Goal: Information Seeking & Learning: Learn about a topic

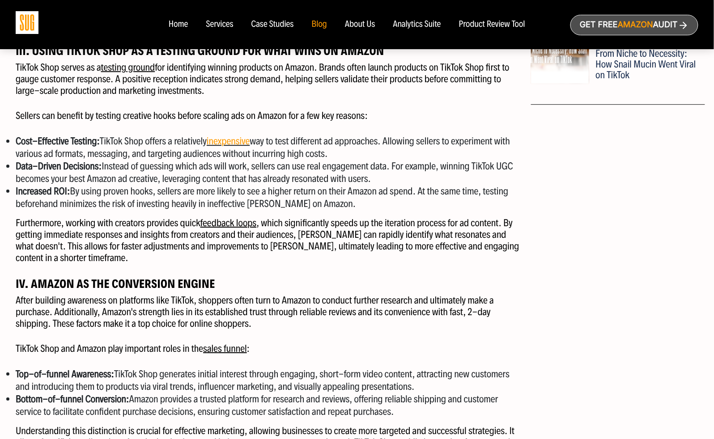
scroll to position [754, 0]
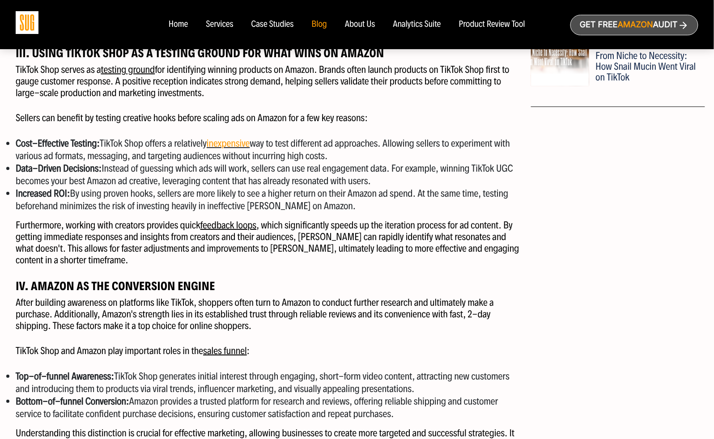
click at [37, 77] on p "TikTok Shop serves as a testing ground for identifying winning products on Amaz…" at bounding box center [270, 81] width 509 height 35
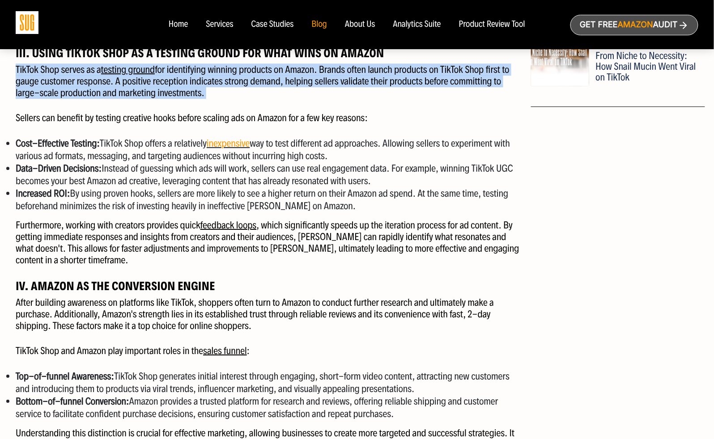
click at [37, 77] on p "TikTok Shop serves as a testing ground for identifying winning products on Amaz…" at bounding box center [270, 81] width 509 height 35
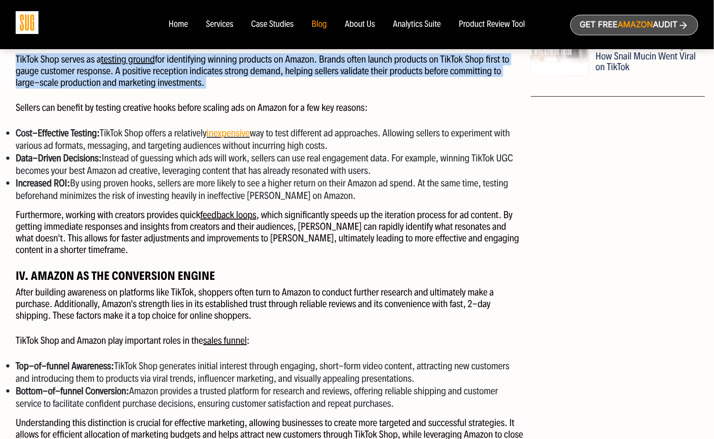
scroll to position [768, 0]
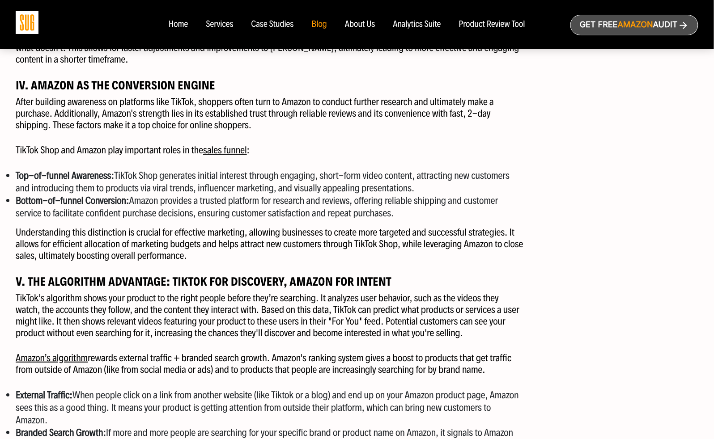
scroll to position [965, 0]
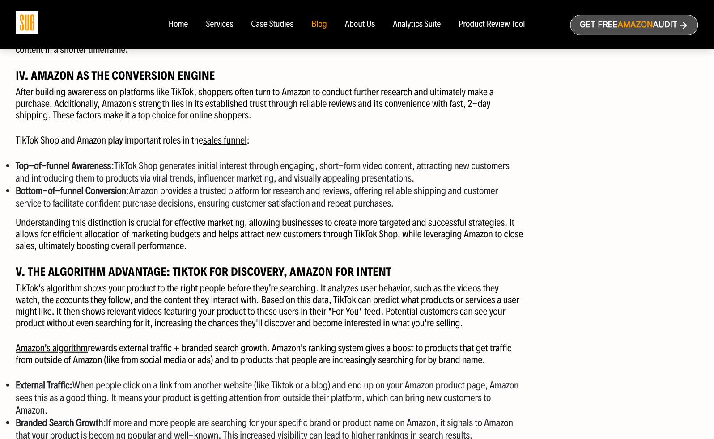
click at [98, 201] on li "Bottom-of-funnel Conversion: Amazon provides a trusted platform for research an…" at bounding box center [270, 197] width 509 height 25
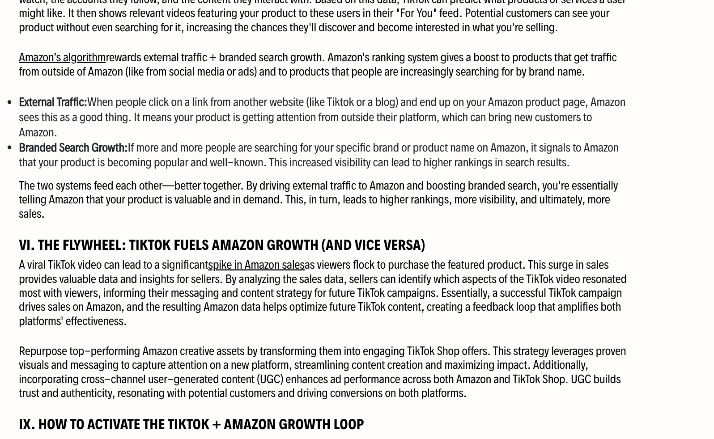
scroll to position [1193, 0]
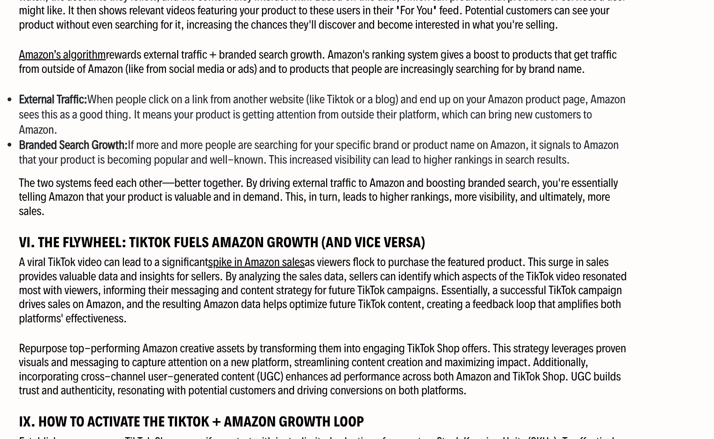
click at [89, 164] on li "External Traffic: When people click on a link from another website (like Tiktok…" at bounding box center [270, 170] width 509 height 38
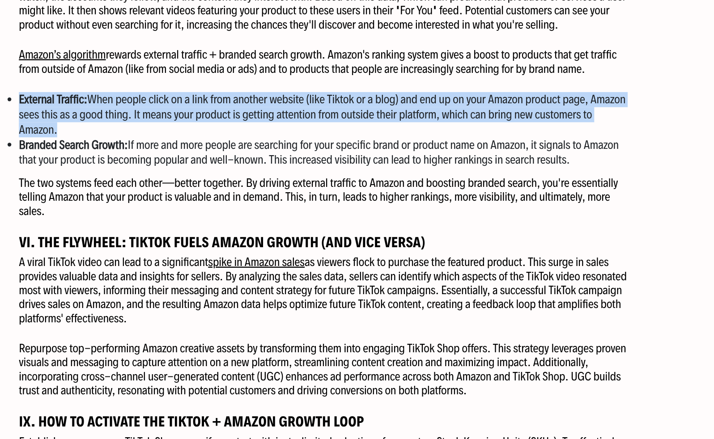
click at [89, 164] on li "External Traffic: When people click on a link from another website (like Tiktok…" at bounding box center [270, 170] width 509 height 38
click at [130, 171] on li "External Traffic: When people click on a link from another website (like Tiktok…" at bounding box center [270, 170] width 509 height 38
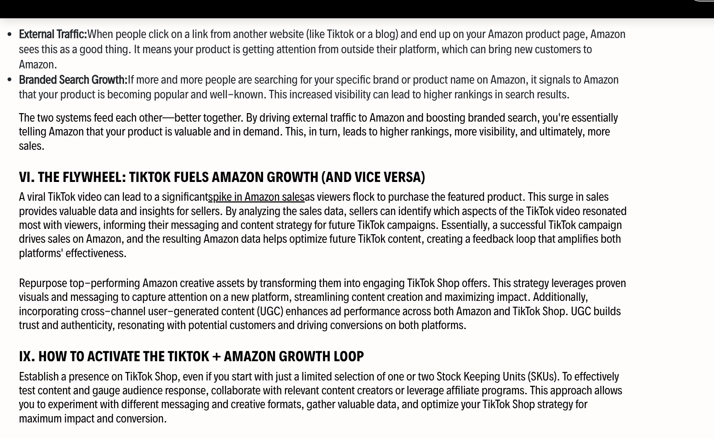
scroll to position [1288, 0]
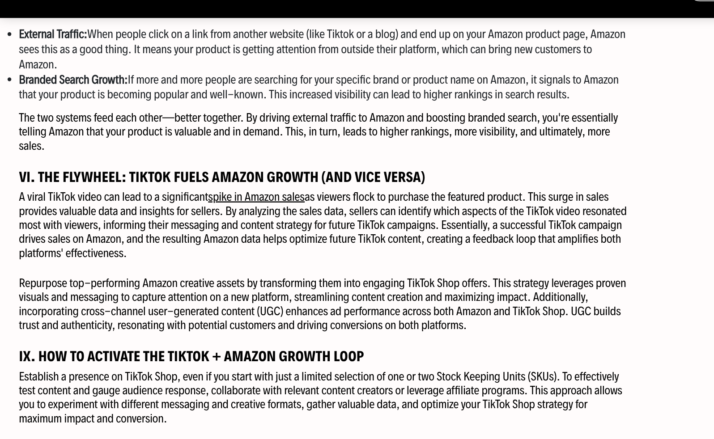
click at [138, 218] on p "A viral TikTok video can lead to a significant spike in Amazon sales as viewers…" at bounding box center [270, 221] width 509 height 58
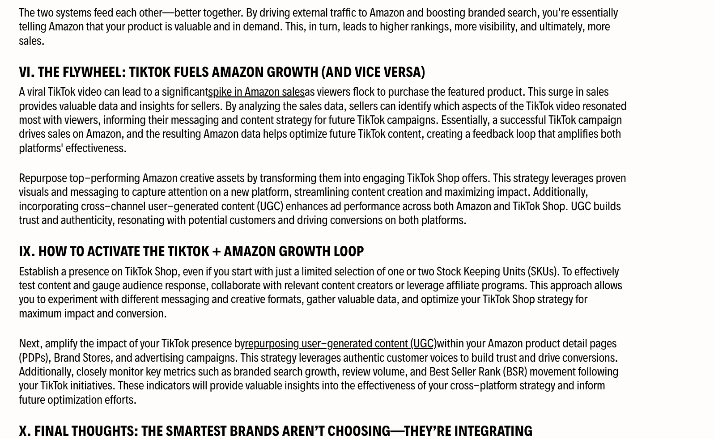
scroll to position [1335, 0]
click at [88, 166] on p "A viral TikTok video can lead to a significant spike in Amazon sales as viewers…" at bounding box center [270, 174] width 509 height 58
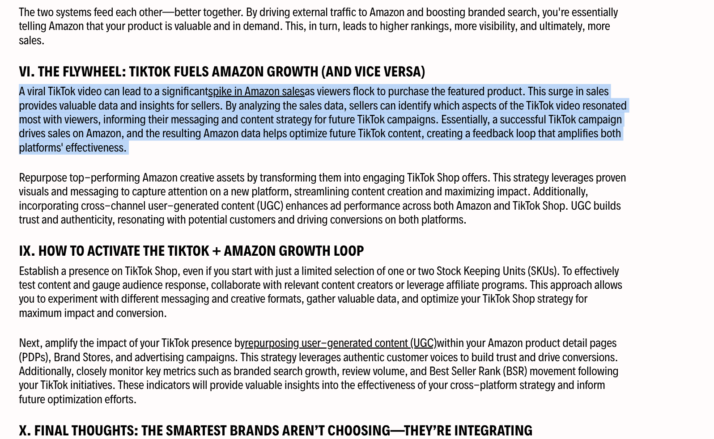
click at [88, 166] on p "A viral TikTok video can lead to a significant spike in Amazon sales as viewers…" at bounding box center [270, 174] width 509 height 58
click at [139, 194] on p "A viral TikTok video can lead to a significant spike in Amazon sales as viewers…" at bounding box center [270, 174] width 509 height 58
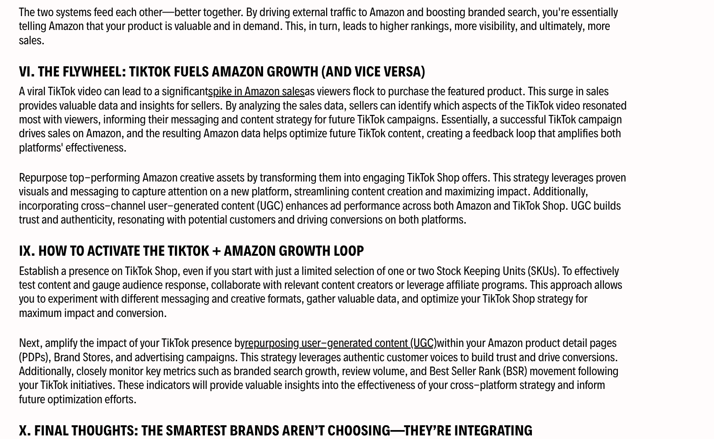
click at [139, 194] on p "A viral TikTok video can lead to a significant spike in Amazon sales as viewers…" at bounding box center [270, 174] width 509 height 58
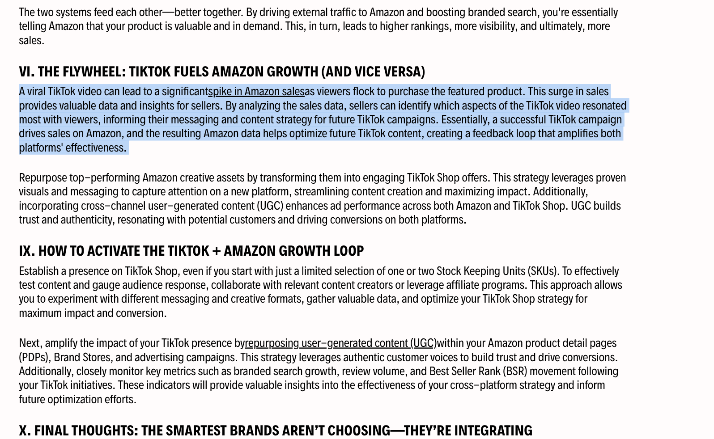
click at [139, 194] on p "A viral TikTok video can lead to a significant spike in Amazon sales as viewers…" at bounding box center [270, 174] width 509 height 58
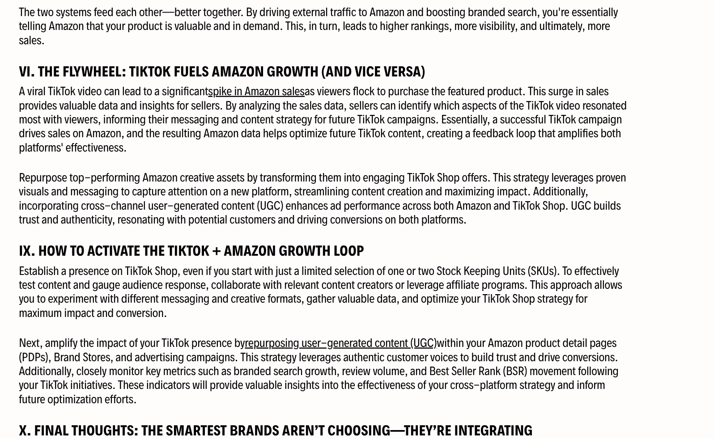
click at [139, 194] on p "A viral TikTok video can lead to a significant spike in Amazon sales as viewers…" at bounding box center [270, 174] width 509 height 58
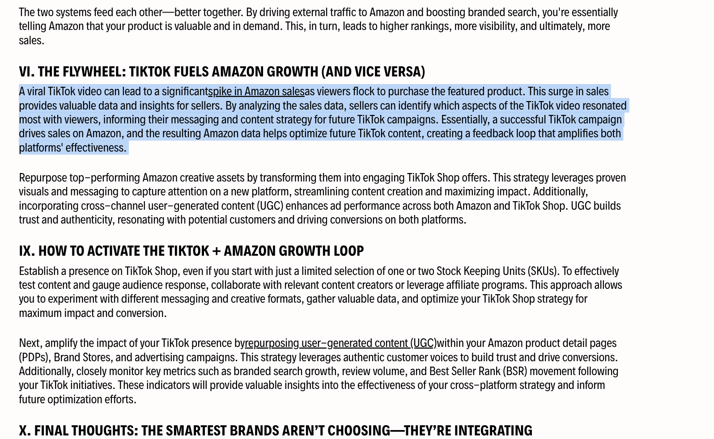
click at [139, 194] on p "A viral TikTok video can lead to a significant spike in Amazon sales as viewers…" at bounding box center [270, 174] width 509 height 58
click at [154, 198] on p "A viral TikTok video can lead to a significant spike in Amazon sales as viewers…" at bounding box center [270, 174] width 509 height 58
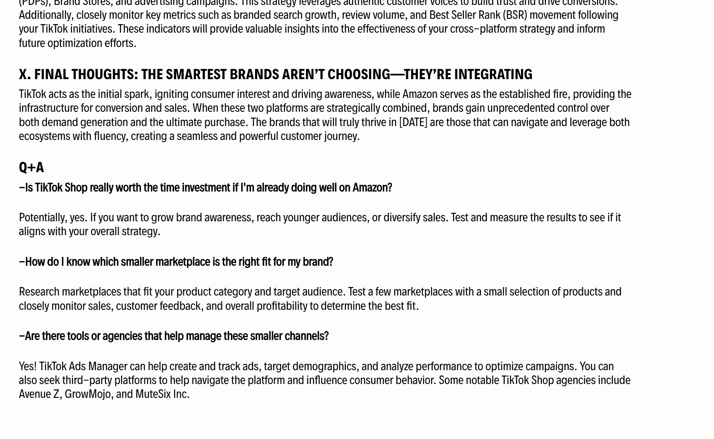
scroll to position [1952, 0]
